Goal: Book appointment/travel/reservation

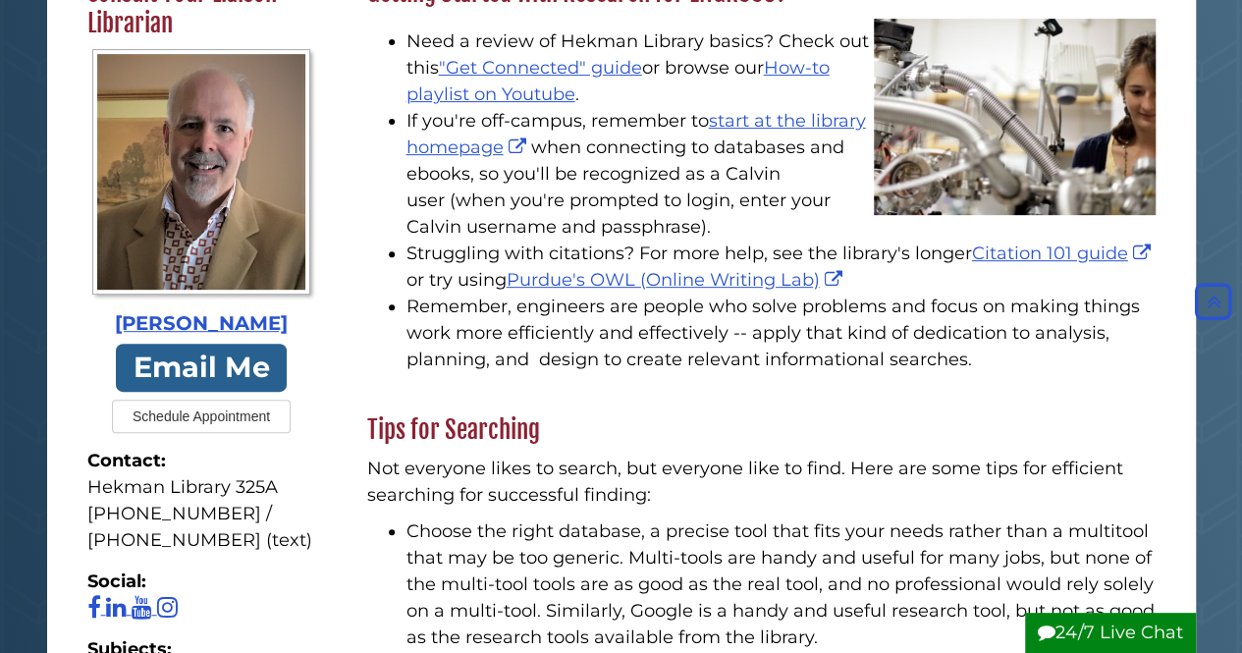
scroll to position [329, 0]
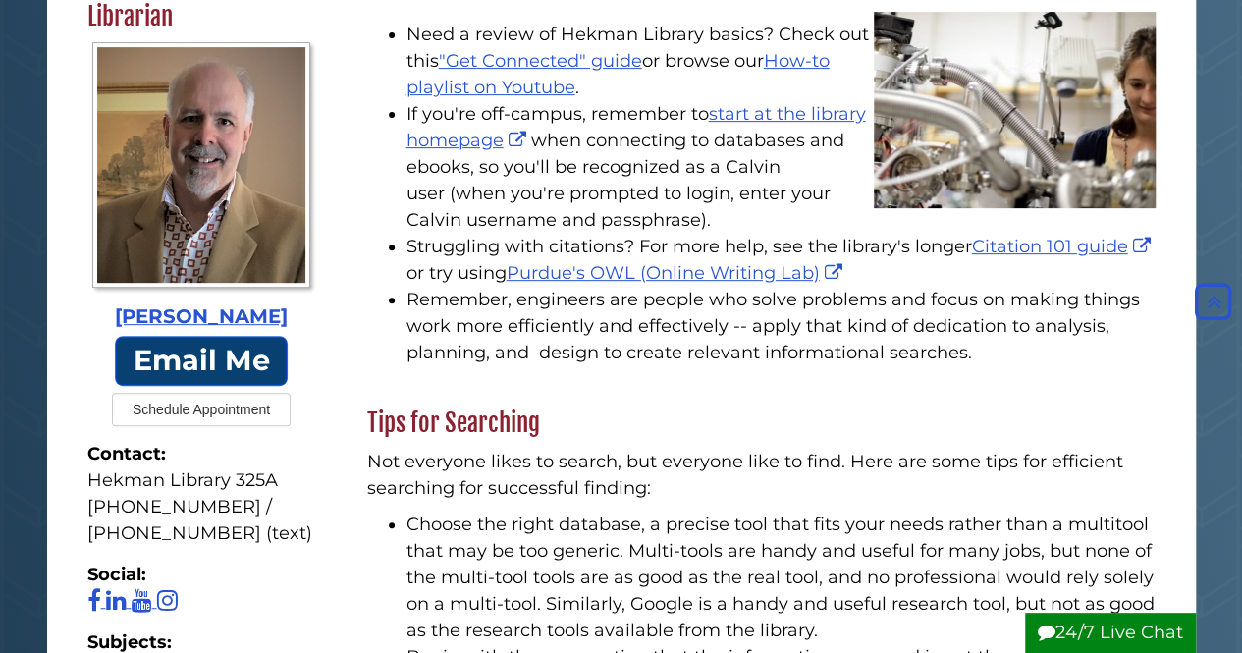
click at [198, 355] on link "Email Me" at bounding box center [201, 361] width 173 height 50
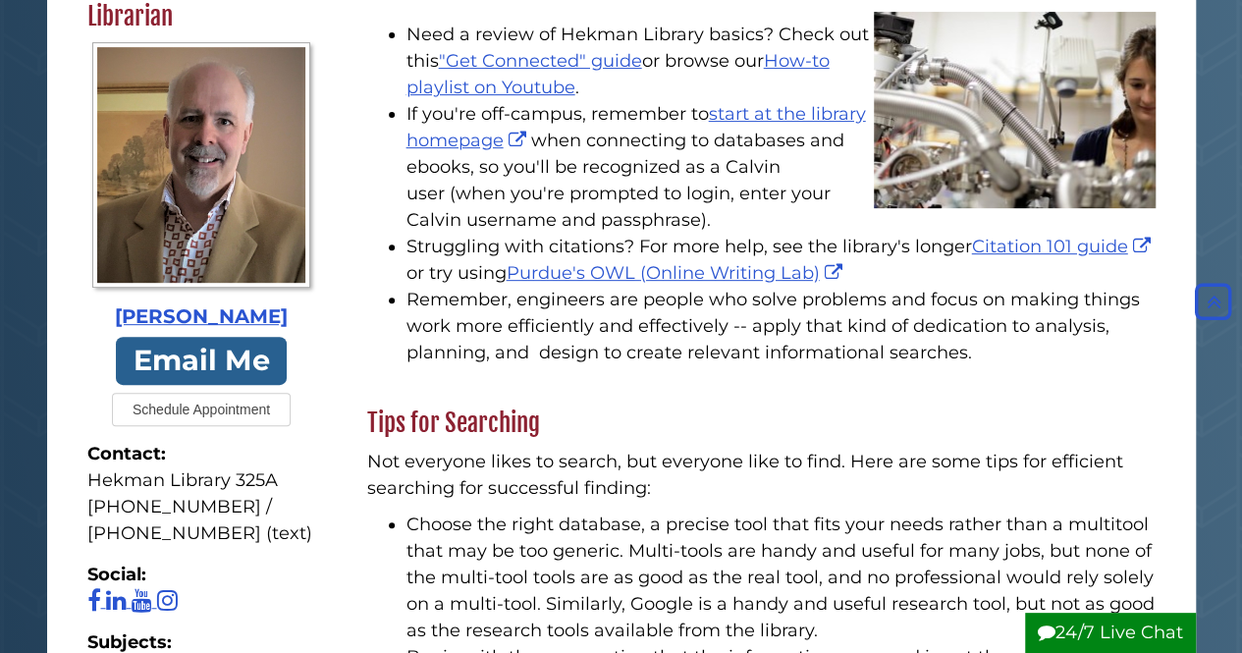
click at [216, 416] on button "Schedule Appointment" at bounding box center [201, 409] width 179 height 33
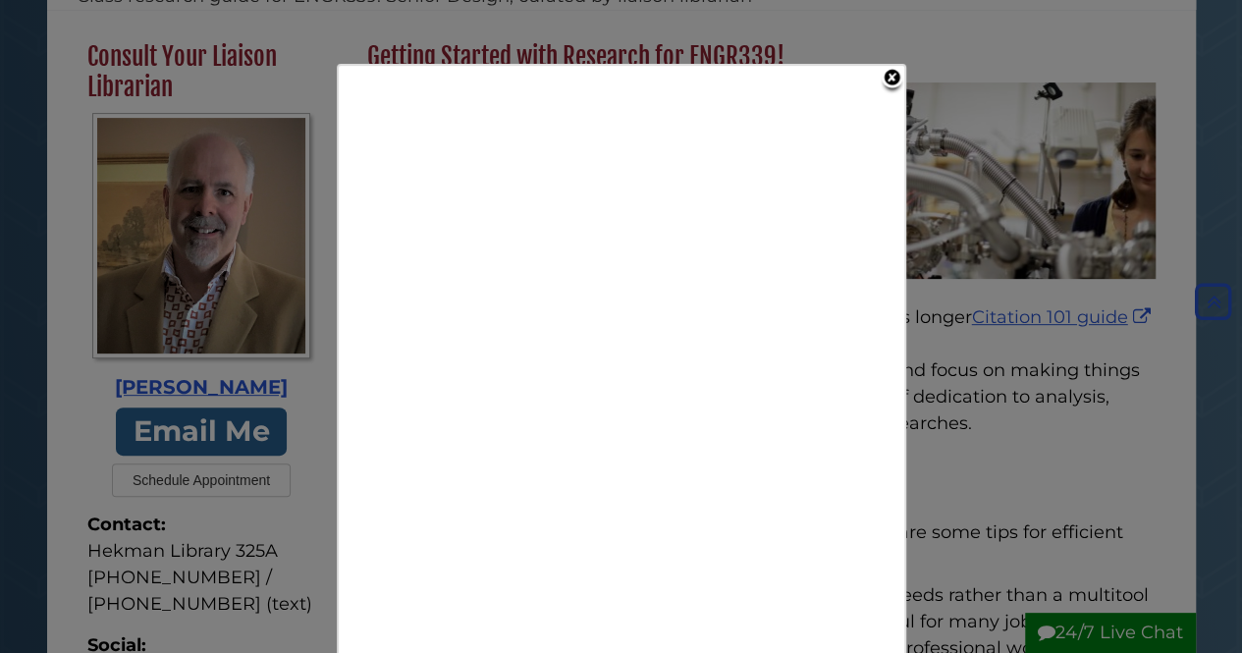
scroll to position [250, 0]
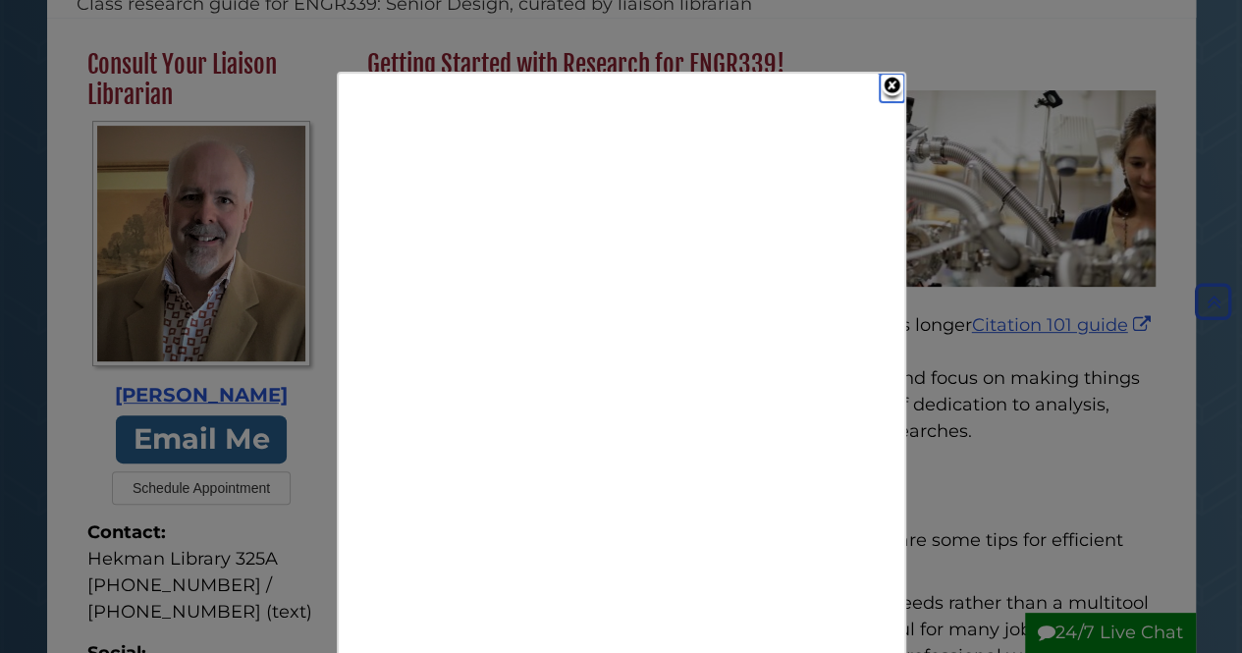
click at [890, 91] on link "Close" at bounding box center [892, 88] width 25 height 28
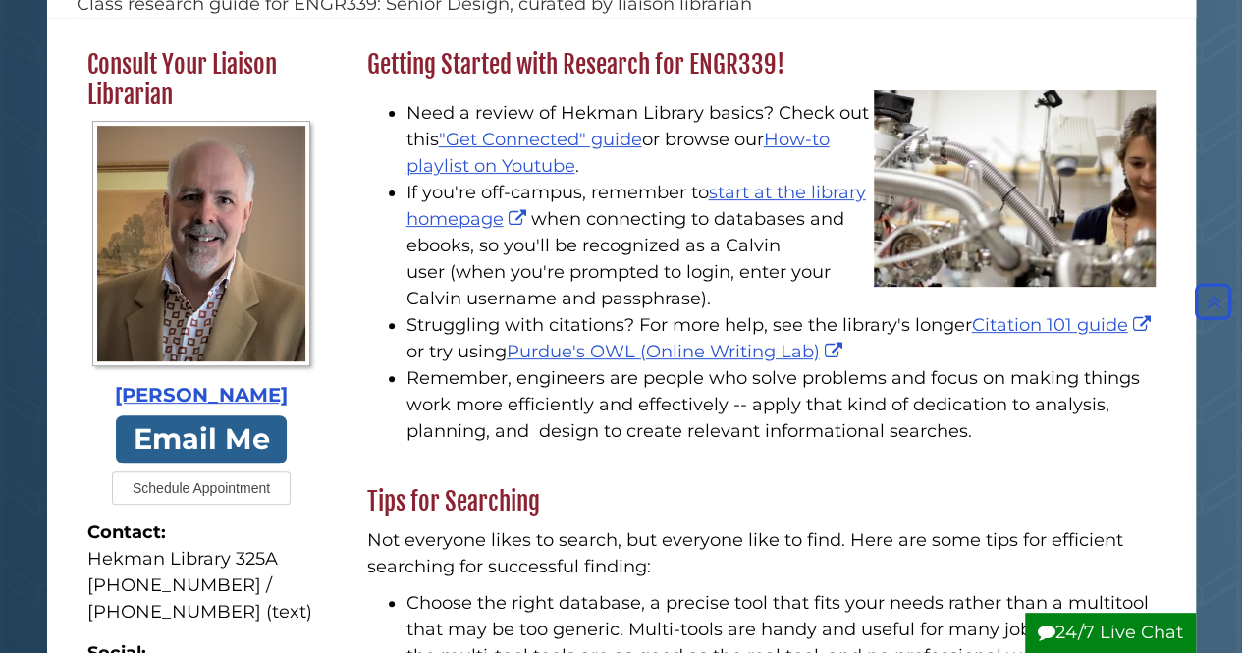
click at [222, 489] on button "Schedule Appointment" at bounding box center [201, 487] width 179 height 33
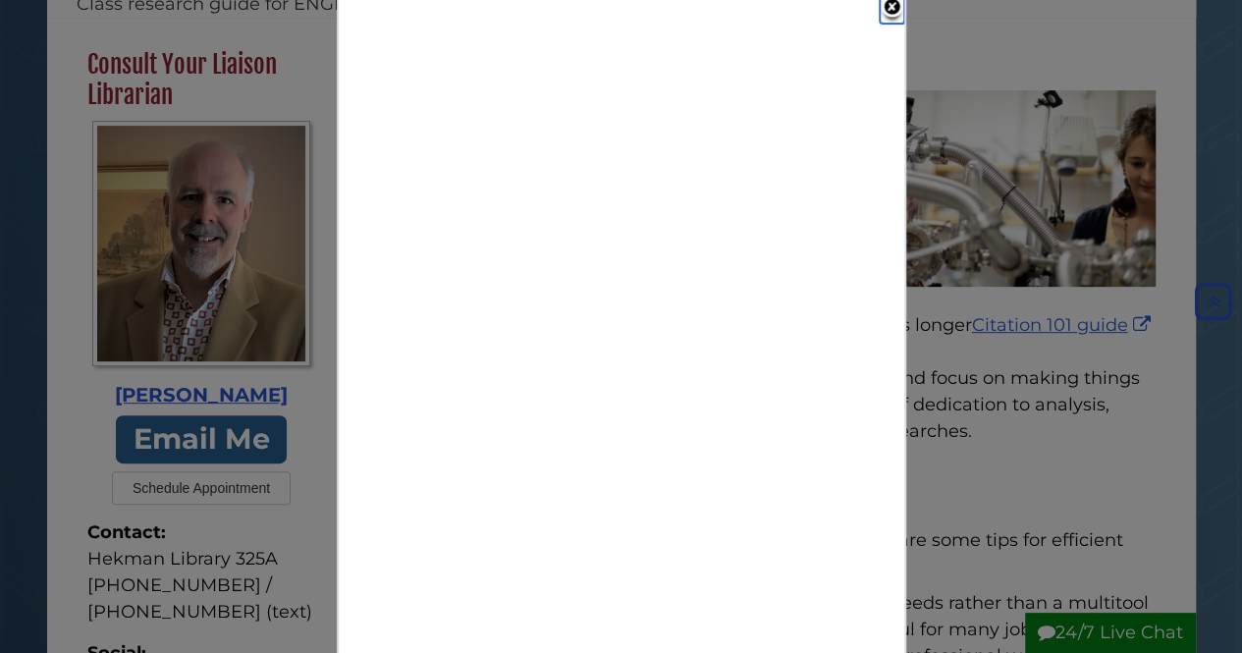
click at [885, 15] on link "Close" at bounding box center [892, 9] width 25 height 28
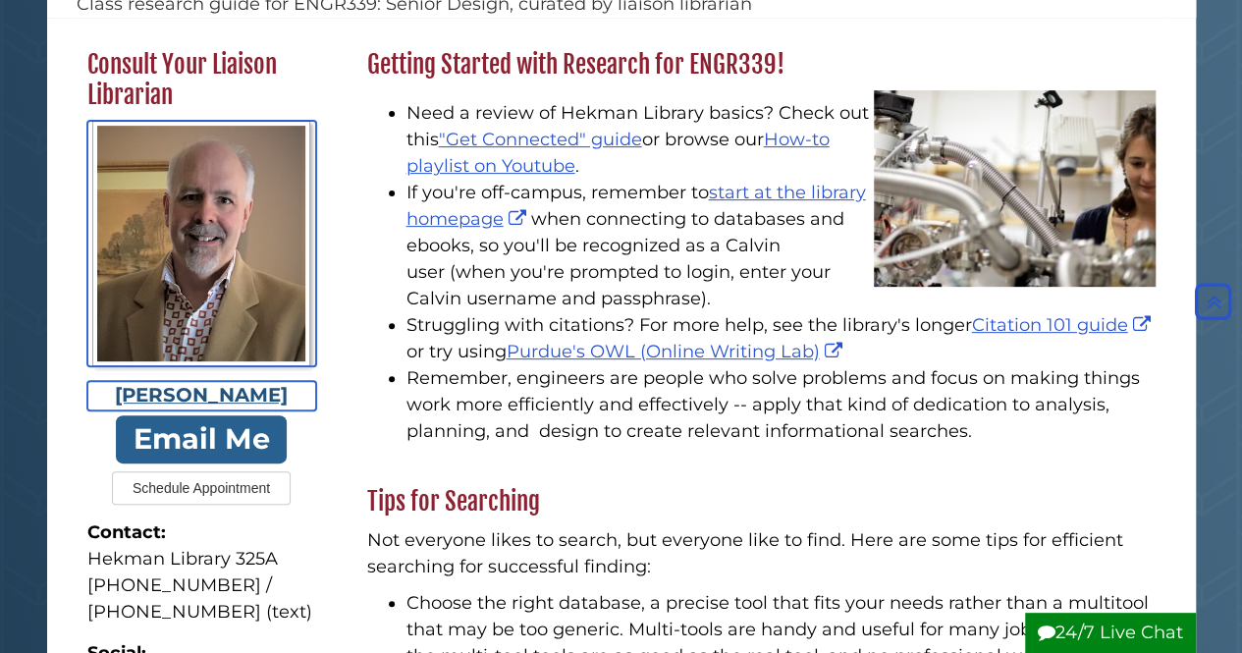
click at [206, 388] on div "[PERSON_NAME]" at bounding box center [201, 395] width 229 height 29
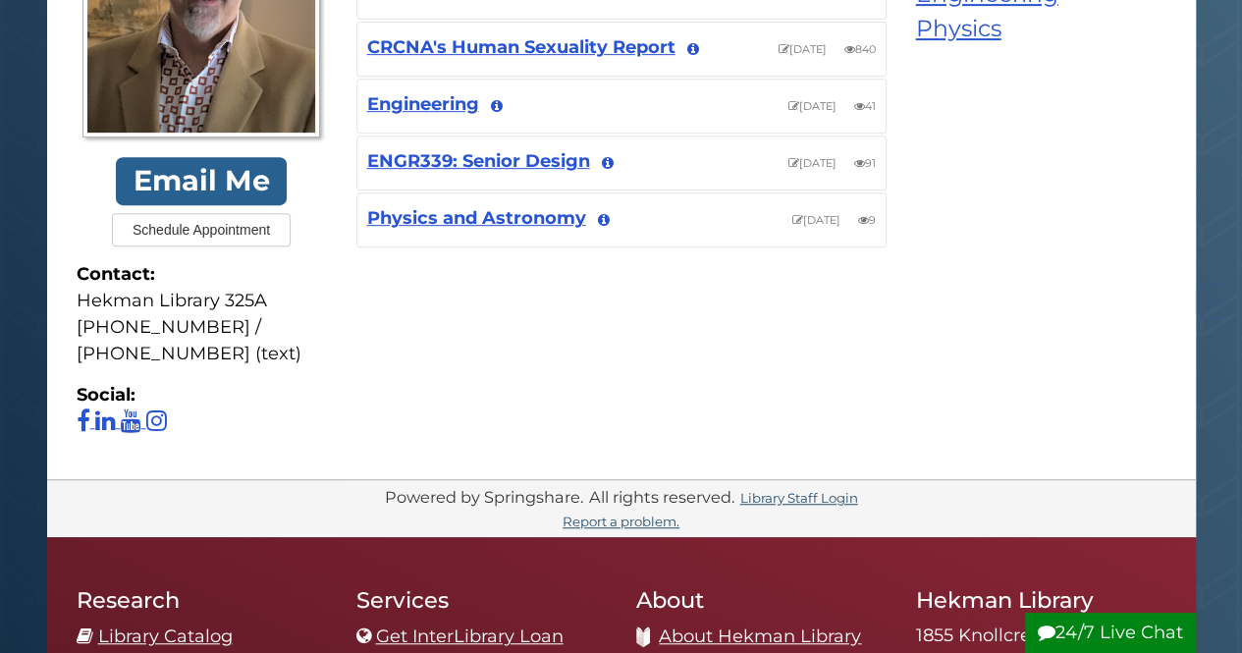
scroll to position [440, 0]
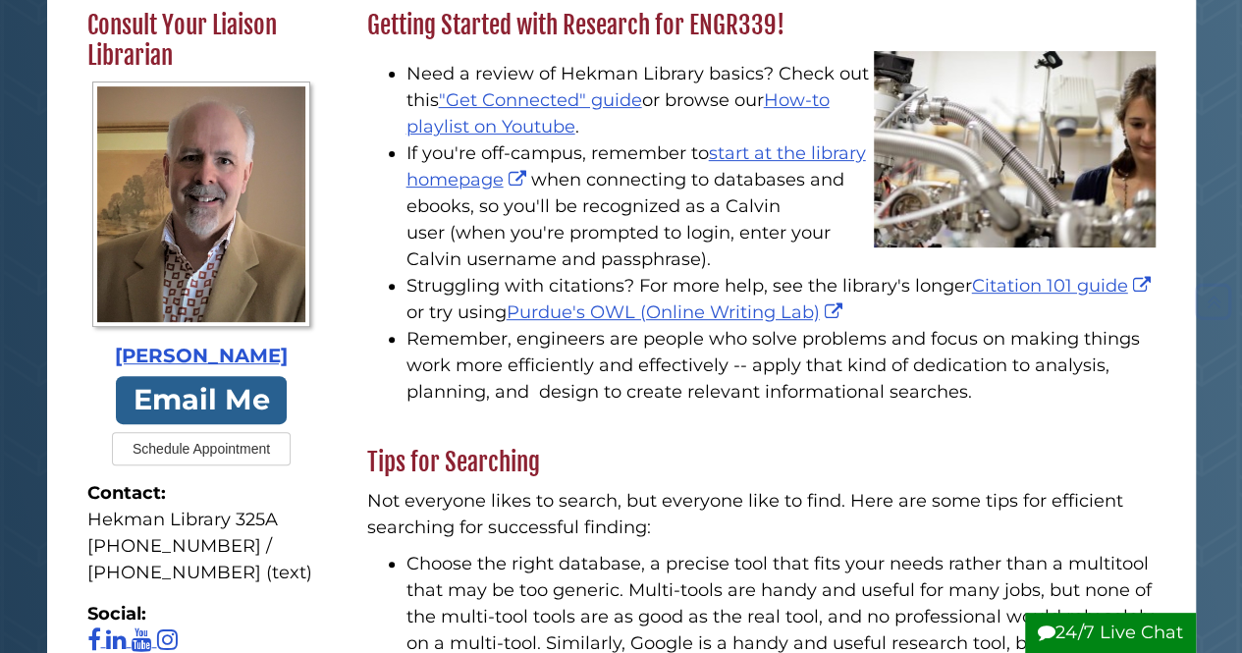
scroll to position [291, 0]
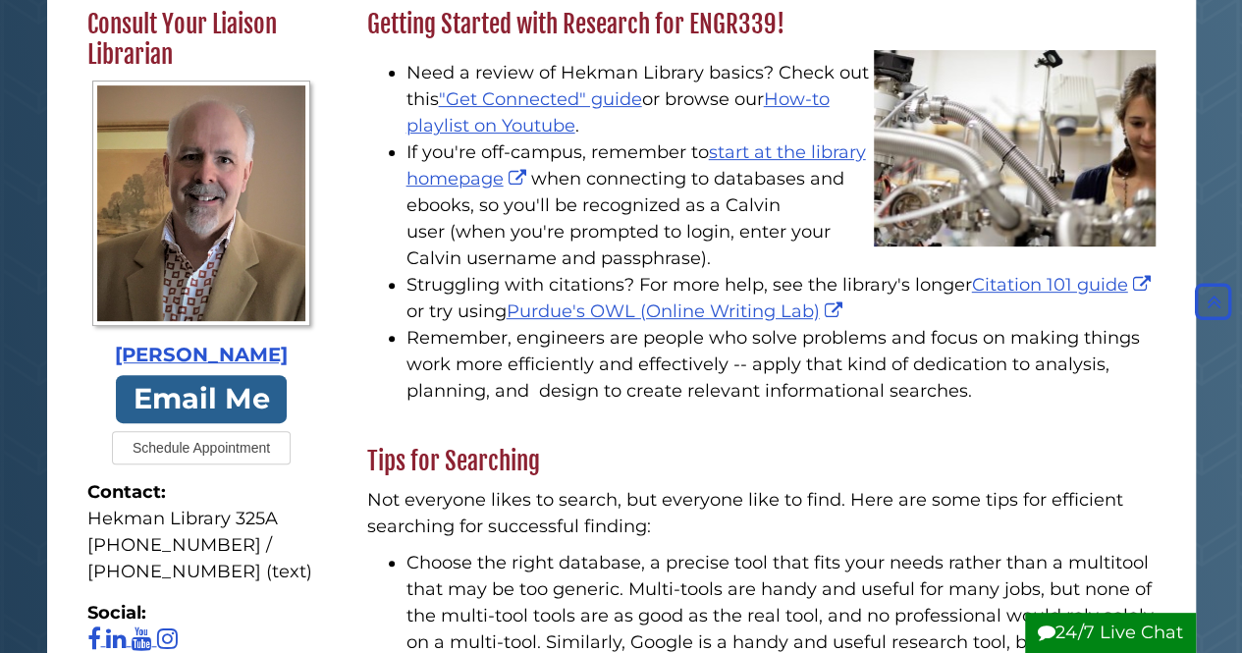
click at [228, 451] on button "Schedule Appointment" at bounding box center [201, 447] width 179 height 33
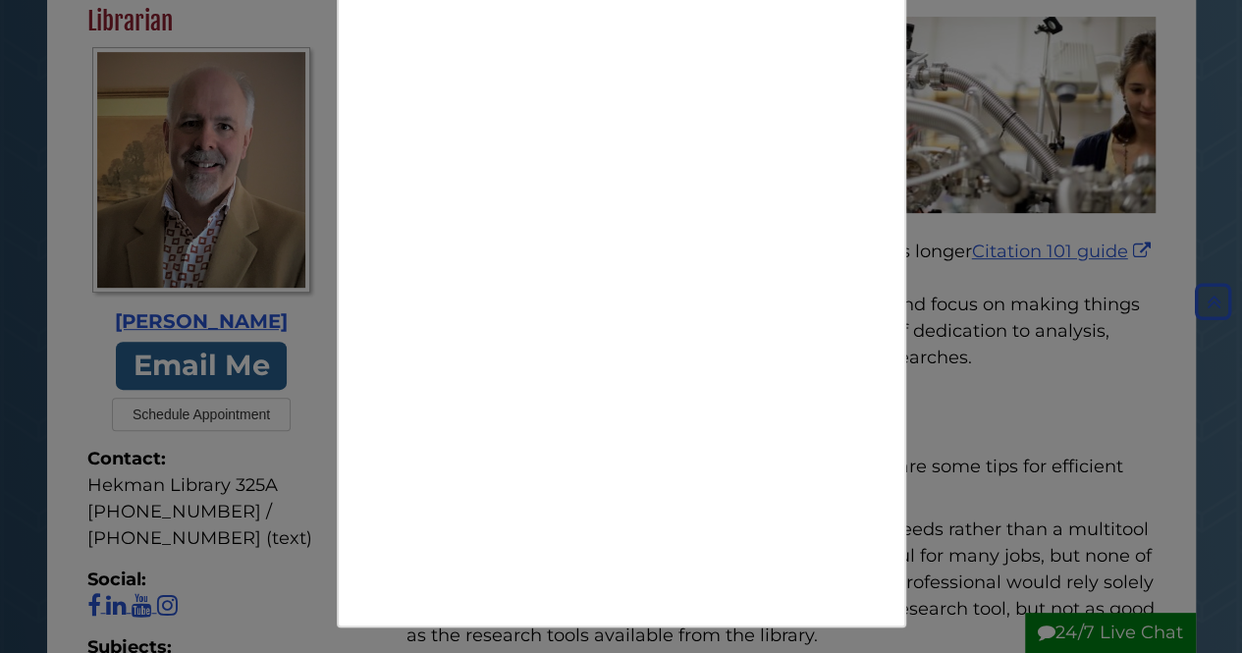
scroll to position [325, 0]
